Goal: Find specific page/section: Find specific page/section

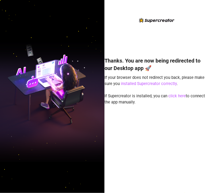
click at [155, 47] on div "Thanks. You are now being redirected to our Desktop app 🚀 If your browser does …" at bounding box center [156, 100] width 104 height 167
